Goal: Transaction & Acquisition: Purchase product/service

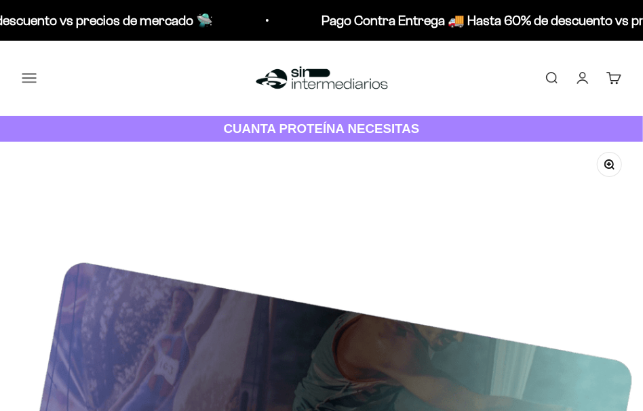
click at [25, 83] on button "Menú" at bounding box center [29, 78] width 15 height 15
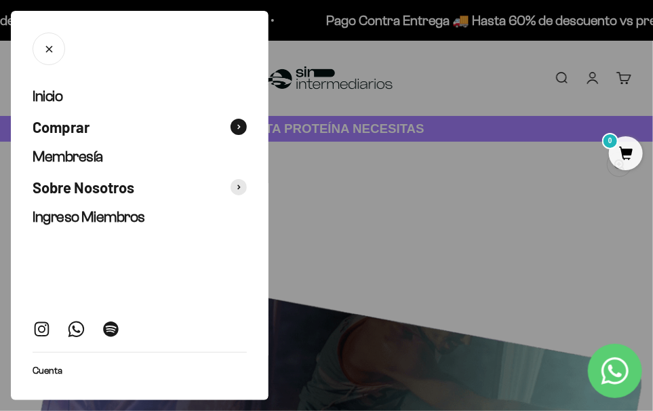
click at [67, 131] on span "Comprar" at bounding box center [61, 127] width 57 height 20
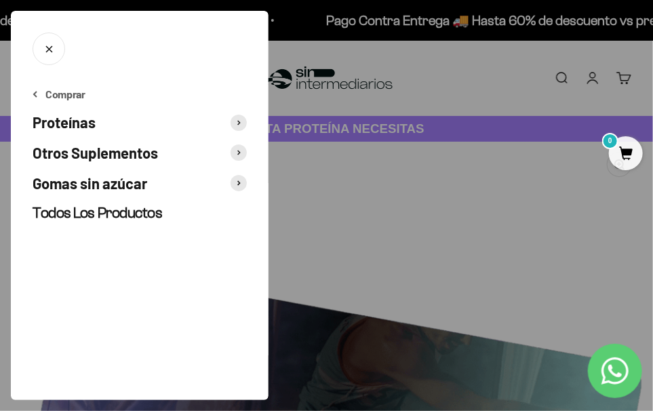
click at [111, 155] on span "Otros Suplementos" at bounding box center [95, 153] width 125 height 20
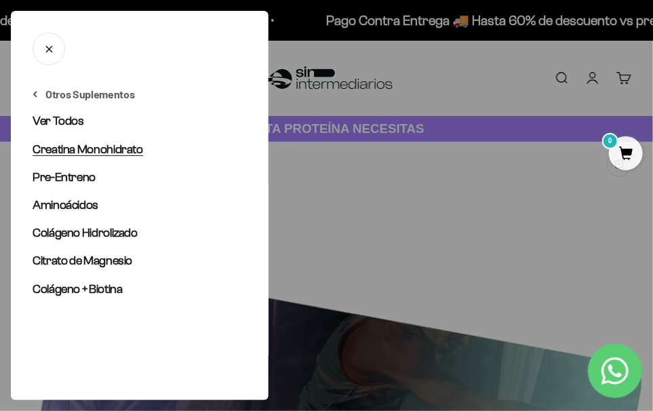
click at [92, 148] on span "Creatina Monohidrato" at bounding box center [88, 149] width 110 height 14
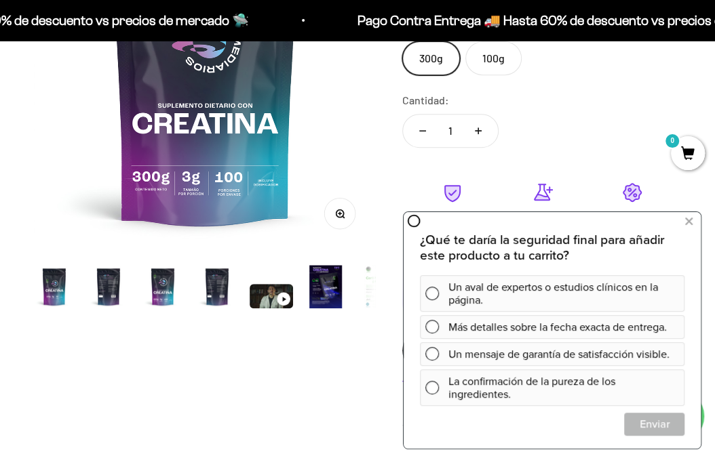
scroll to position [359, 0]
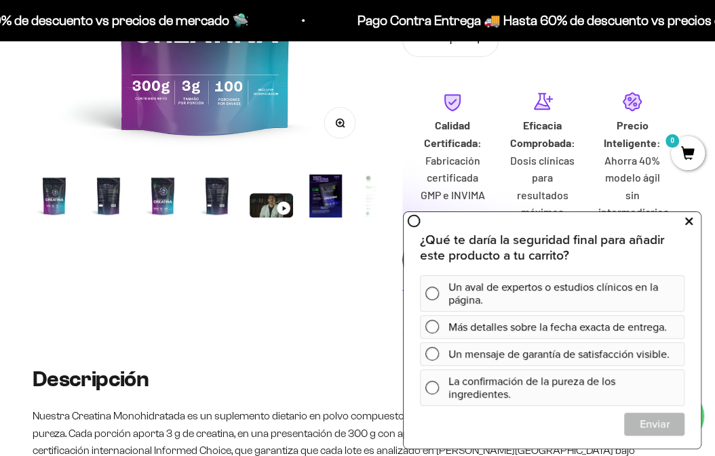
click at [652, 222] on button at bounding box center [688, 222] width 24 height 22
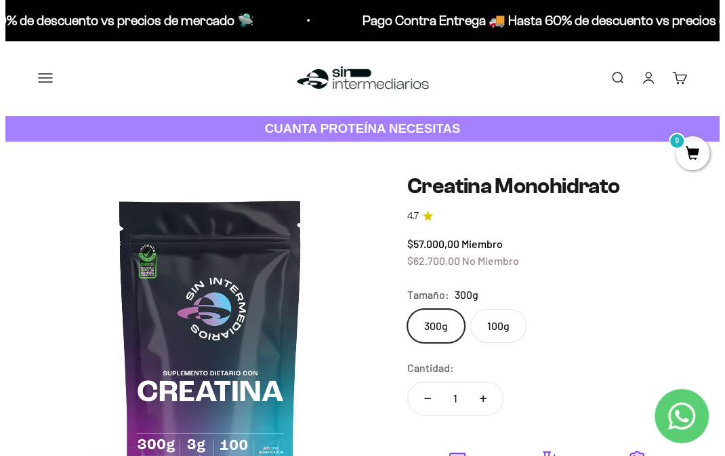
scroll to position [0, 0]
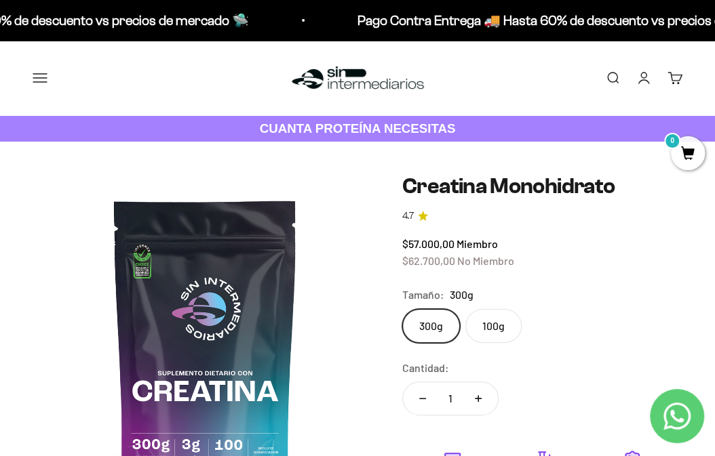
click at [41, 79] on button "Menú" at bounding box center [40, 78] width 15 height 15
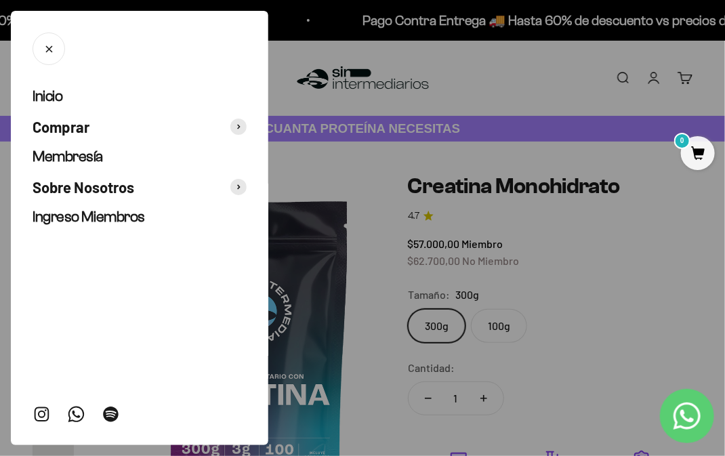
scroll to position [0, 2852]
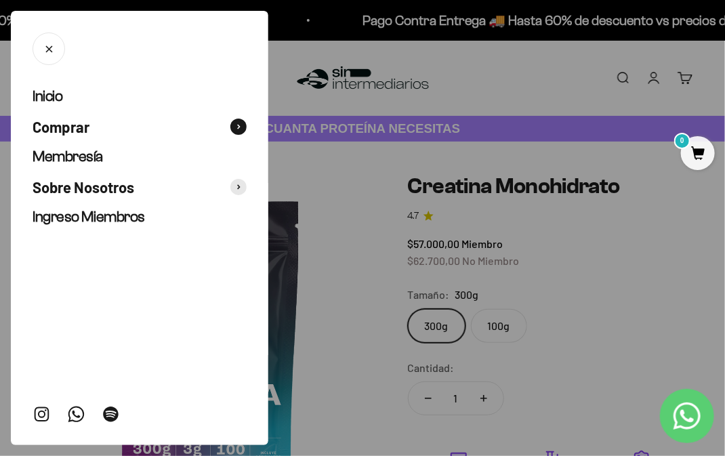
click at [73, 131] on span "Comprar" at bounding box center [61, 127] width 57 height 20
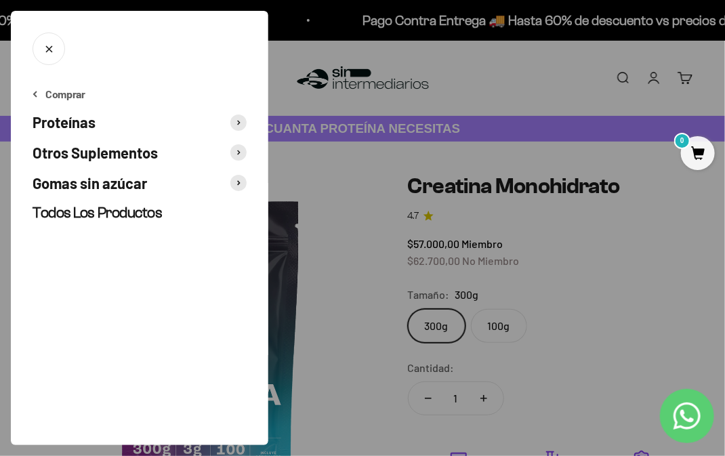
click at [72, 127] on span "Proteínas" at bounding box center [64, 123] width 63 height 20
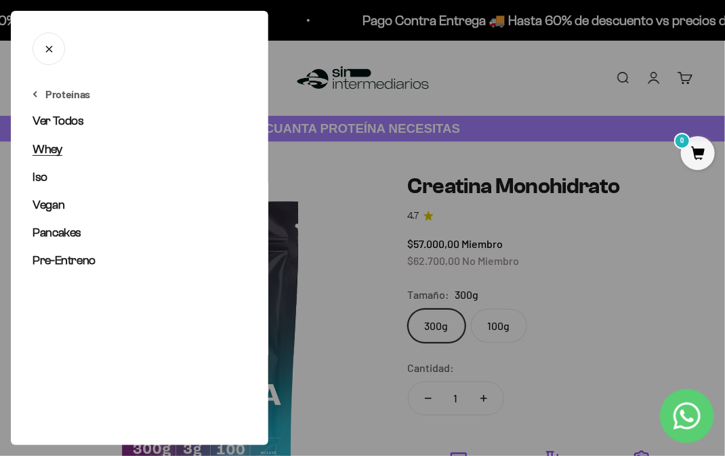
click at [52, 146] on span "Whey" at bounding box center [48, 149] width 30 height 14
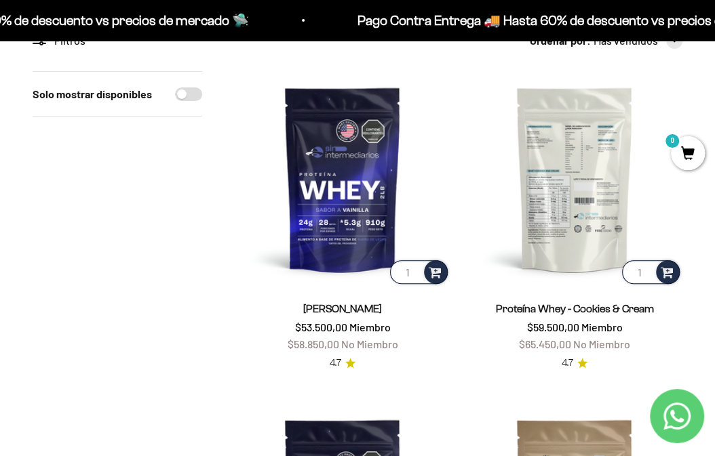
scroll to position [150, 0]
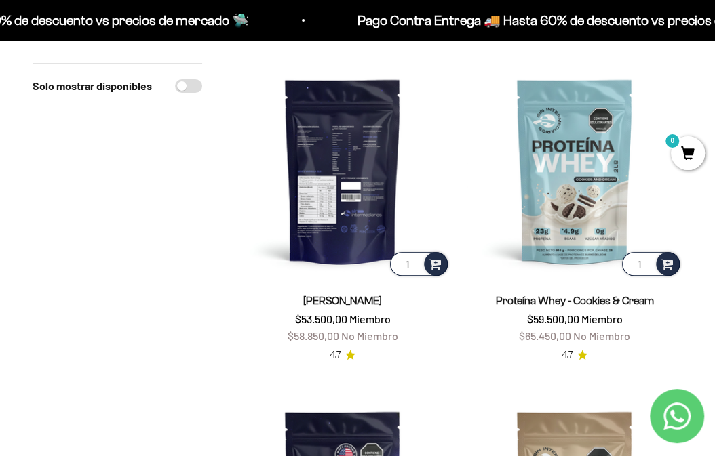
click at [342, 215] on img at bounding box center [343, 171] width 216 height 216
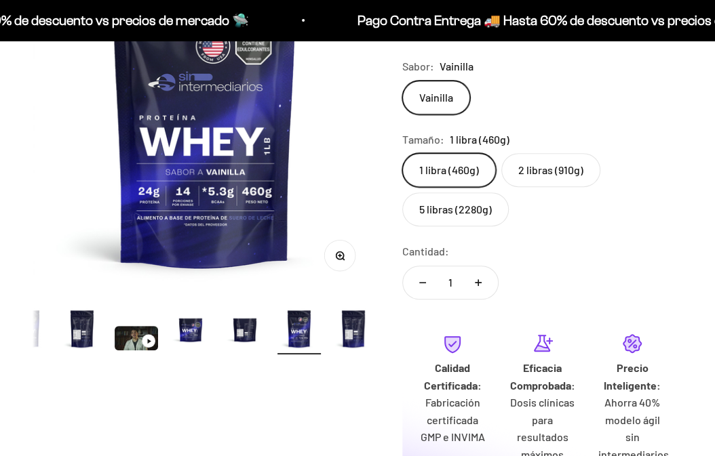
scroll to position [0, 26]
click at [479, 214] on label "5 libras (2280g)" at bounding box center [455, 210] width 106 height 34
click at [402, 153] on input "5 libras (2280g)" at bounding box center [401, 153] width 1 height 1
